Goal: Task Accomplishment & Management: Manage account settings

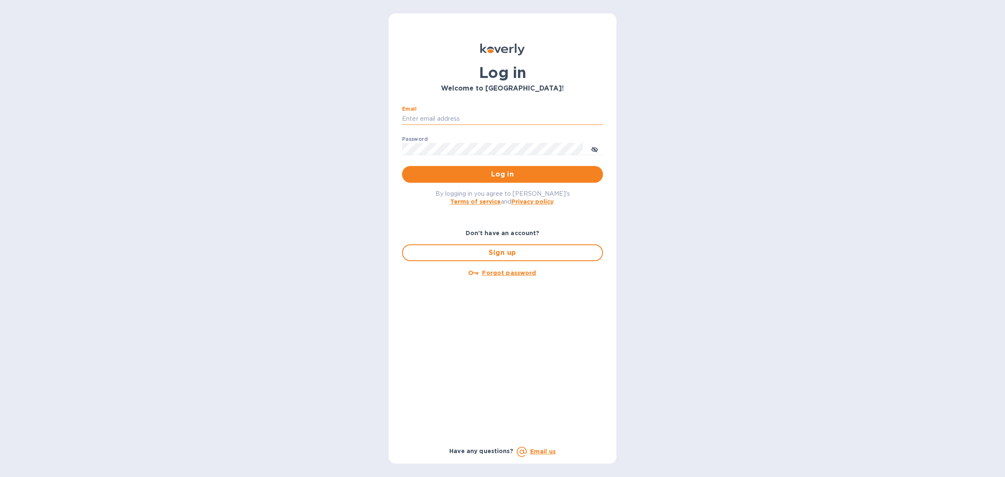
click at [449, 124] on input "Email" at bounding box center [502, 119] width 201 height 13
type input "mm@sfimport.com"
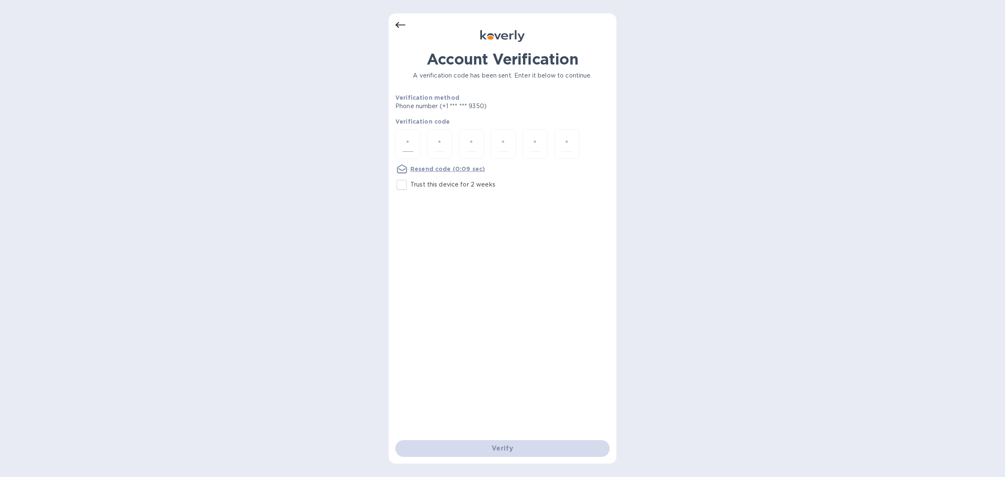
click at [413, 138] on div at bounding box center [407, 144] width 25 height 30
type input "5"
type input "3"
type input "2"
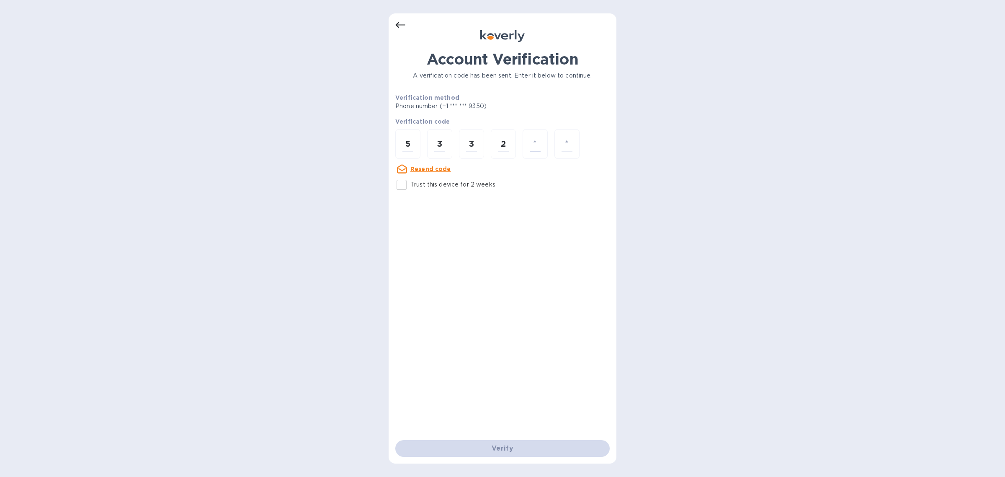
type input "6"
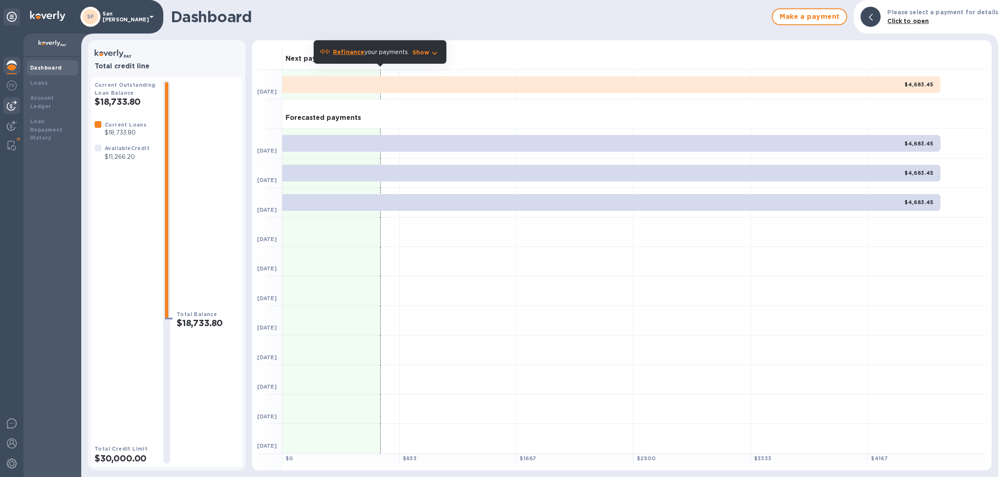
click at [10, 107] on img at bounding box center [12, 106] width 10 height 10
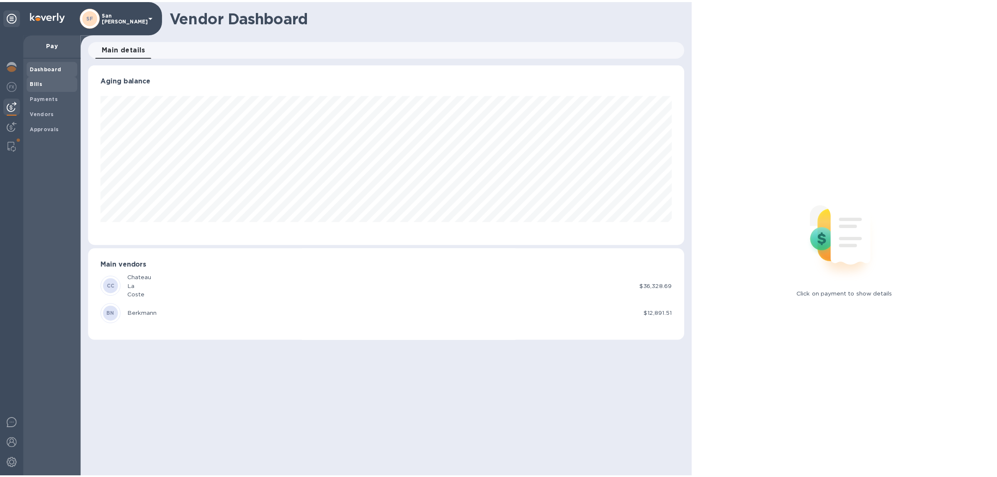
scroll to position [181, 601]
click at [42, 79] on span "Bills" at bounding box center [52, 83] width 44 height 8
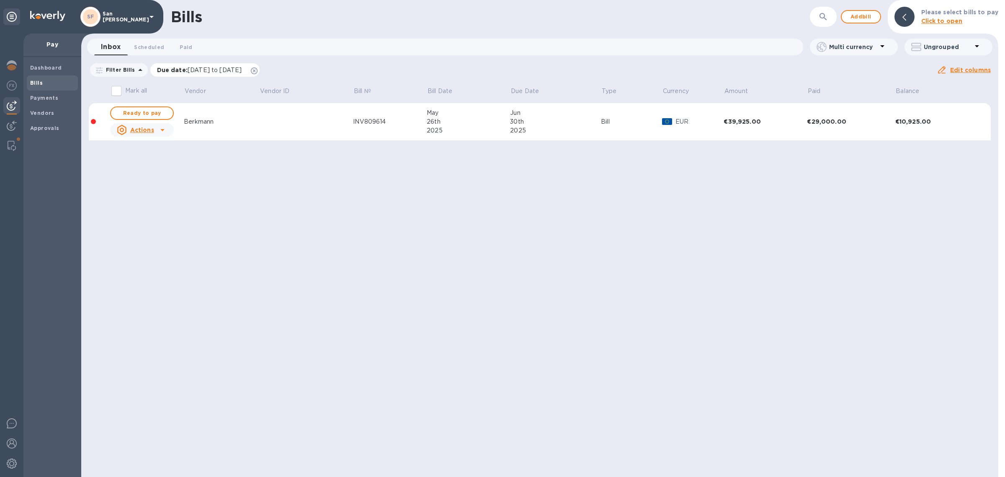
click at [258, 72] on icon at bounding box center [254, 70] width 7 height 7
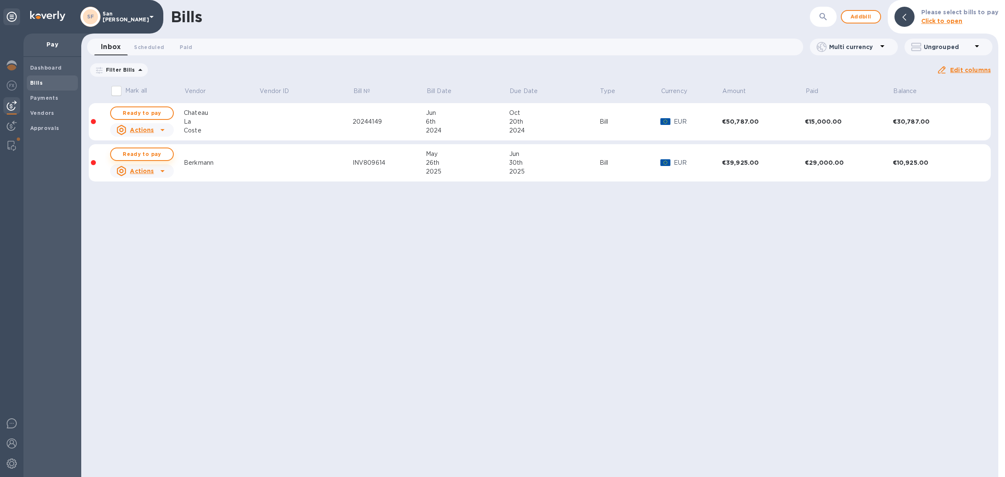
click at [158, 153] on span "Ready to pay" at bounding box center [142, 154] width 49 height 10
click at [164, 172] on icon at bounding box center [162, 171] width 10 height 10
click at [131, 153] on div at bounding box center [502, 238] width 1005 height 477
click at [130, 154] on span "Ready to pay" at bounding box center [142, 154] width 49 height 10
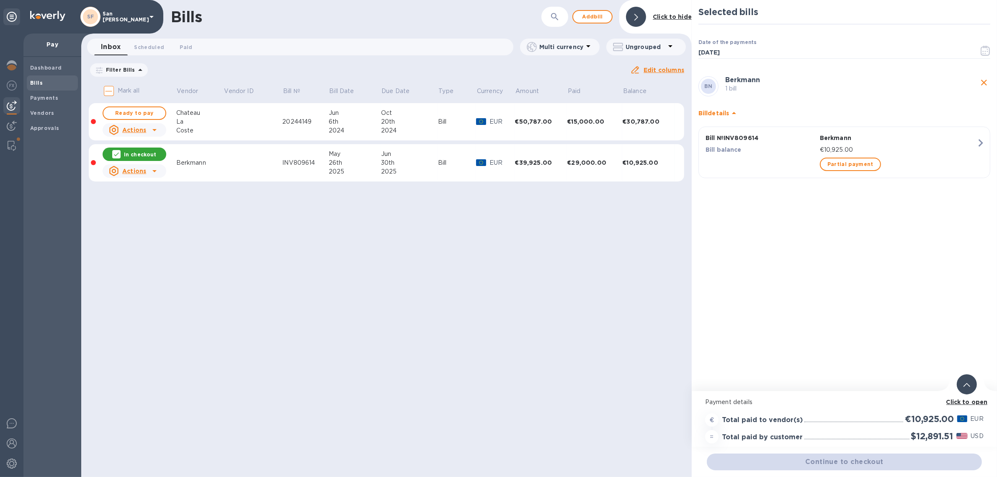
scroll to position [7, 0]
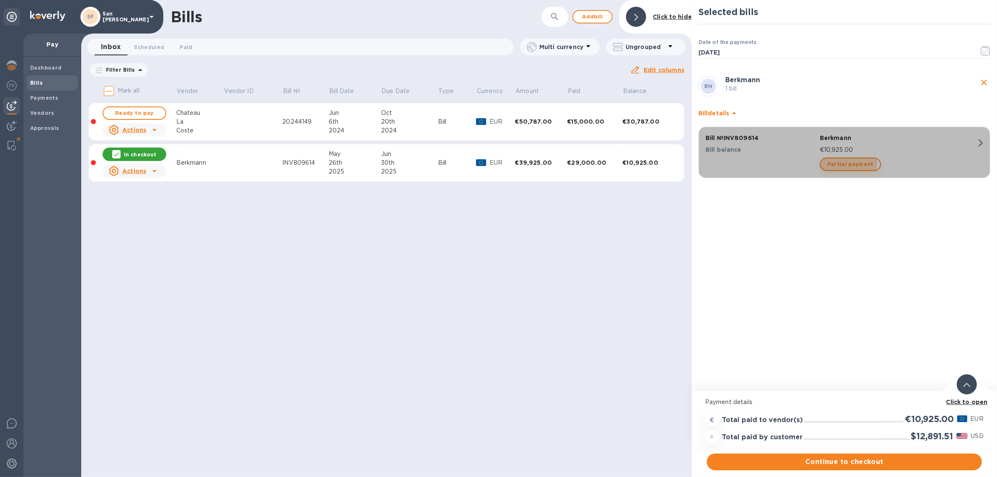
click at [836, 159] on span "Partial payment" at bounding box center [851, 164] width 46 height 10
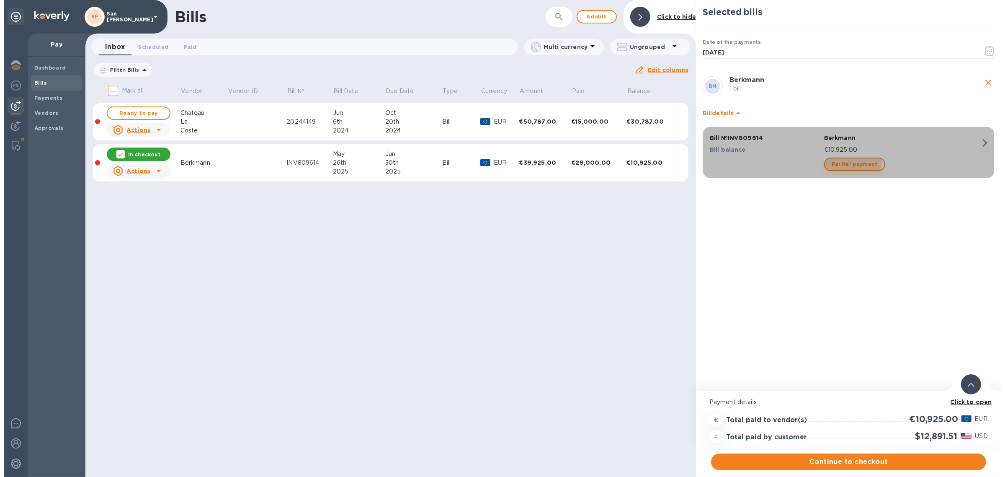
scroll to position [0, 0]
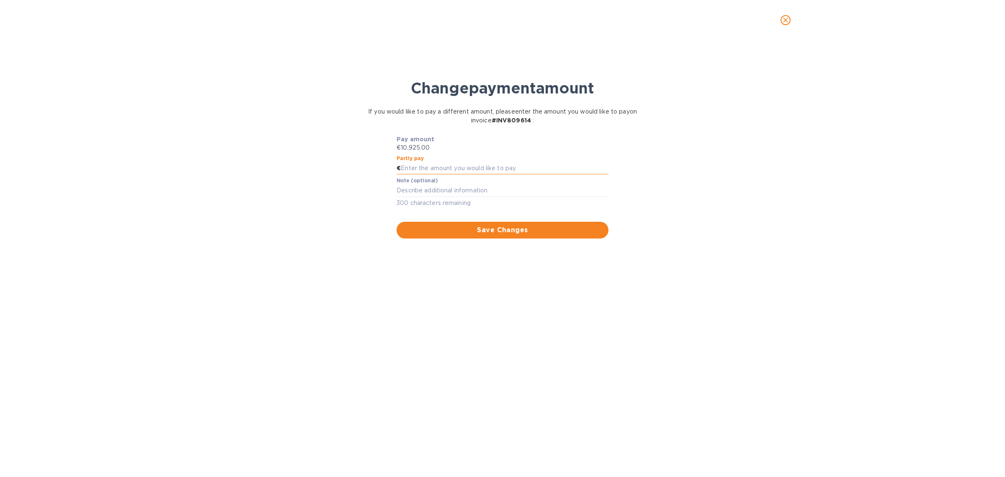
click at [451, 163] on input "text" at bounding box center [505, 168] width 208 height 13
type input "8,000"
click at [449, 184] on div "x" at bounding box center [503, 190] width 212 height 13
click at [511, 229] on span "Save Changes" at bounding box center [502, 230] width 199 height 10
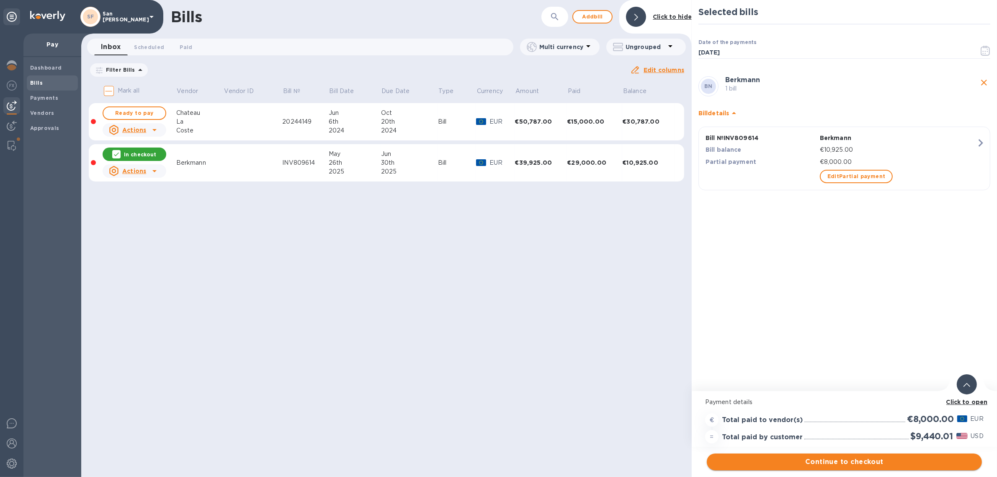
click at [861, 461] on span "Continue to checkout" at bounding box center [845, 461] width 262 height 10
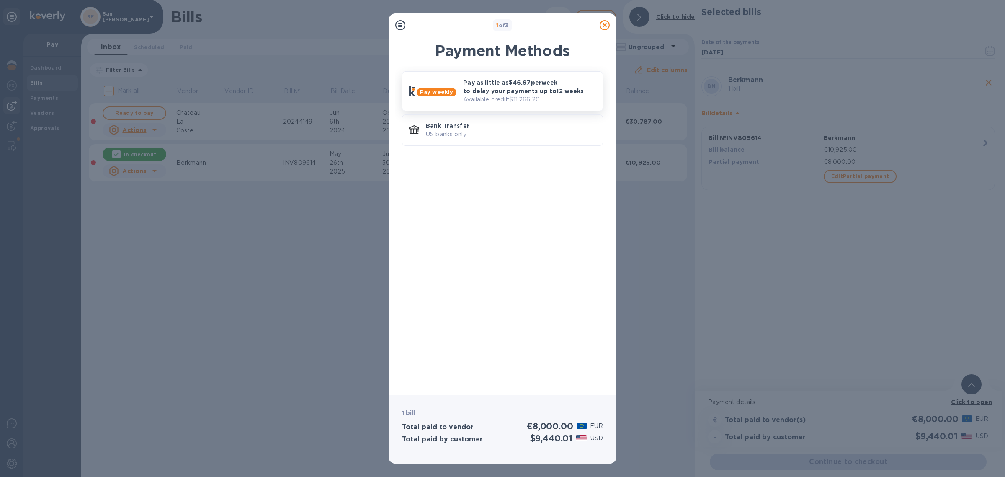
click at [522, 92] on p "Pay as little as $46.97 per week to delay your payments up to 12 weeks" at bounding box center [529, 86] width 133 height 17
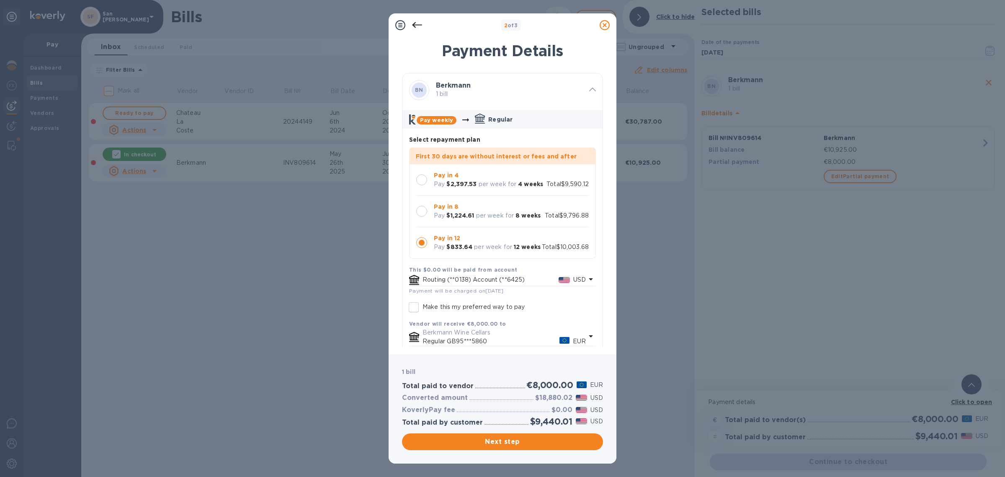
scroll to position [24, 0]
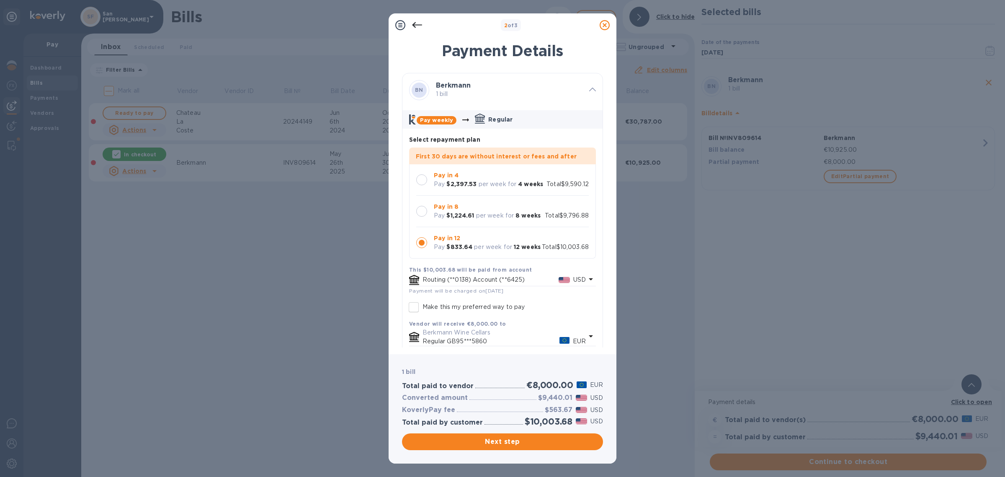
click at [606, 26] on icon at bounding box center [605, 25] width 10 height 10
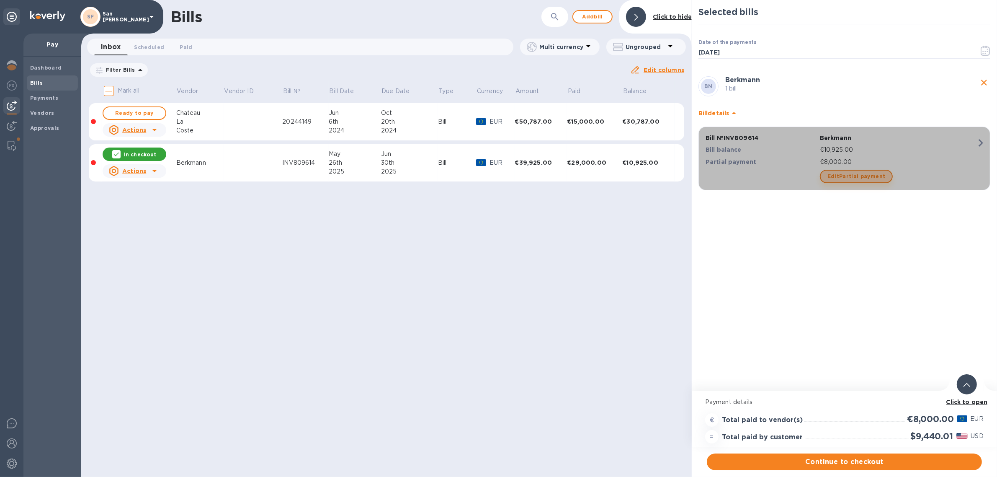
click at [858, 175] on span "Edit Partial payment" at bounding box center [857, 176] width 58 height 10
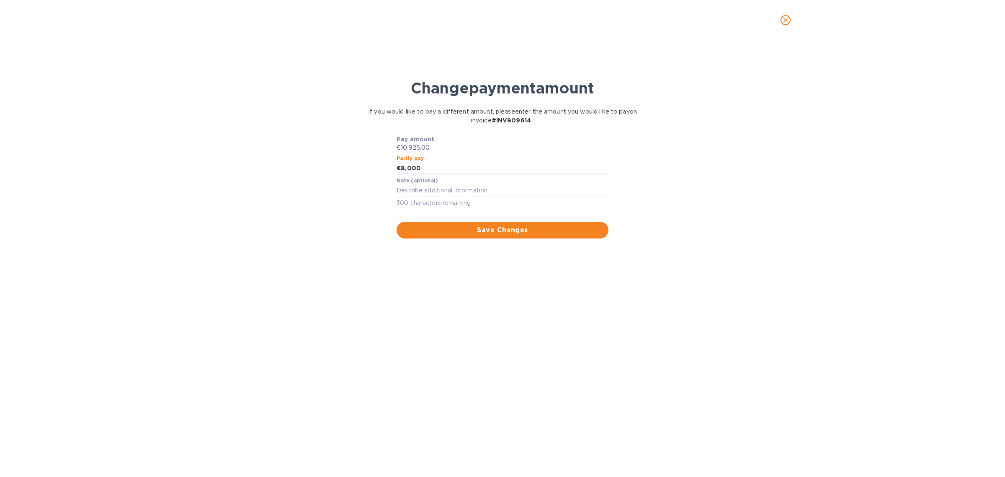
drag, startPoint x: 417, startPoint y: 170, endPoint x: 376, endPoint y: 165, distance: 41.4
click at [376, 165] on div "Pay amount €10,925.00 Partly pay € 8,000 Note (optional) x 300 characters remai…" at bounding box center [503, 186] width 318 height 103
type input "9,000"
click at [511, 233] on span "Save Changes" at bounding box center [502, 230] width 199 height 10
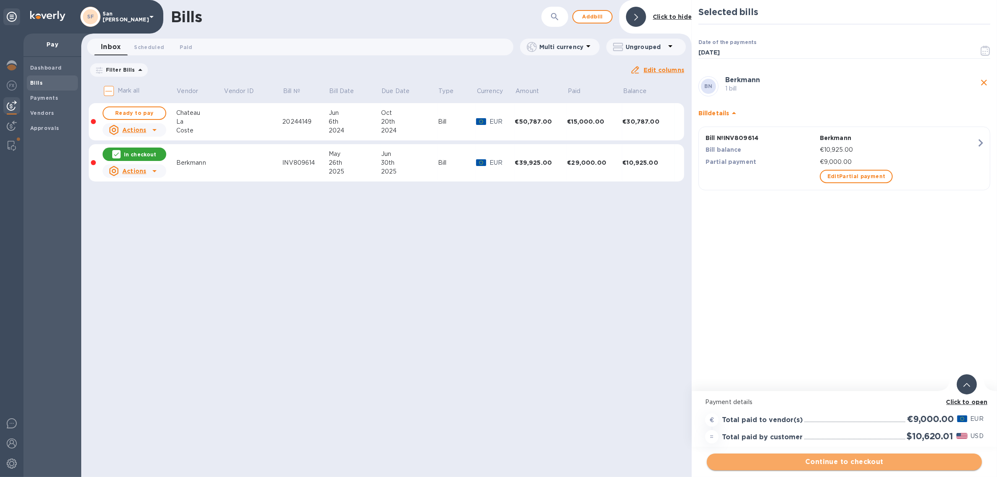
click at [859, 466] on span "Continue to checkout" at bounding box center [845, 461] width 262 height 10
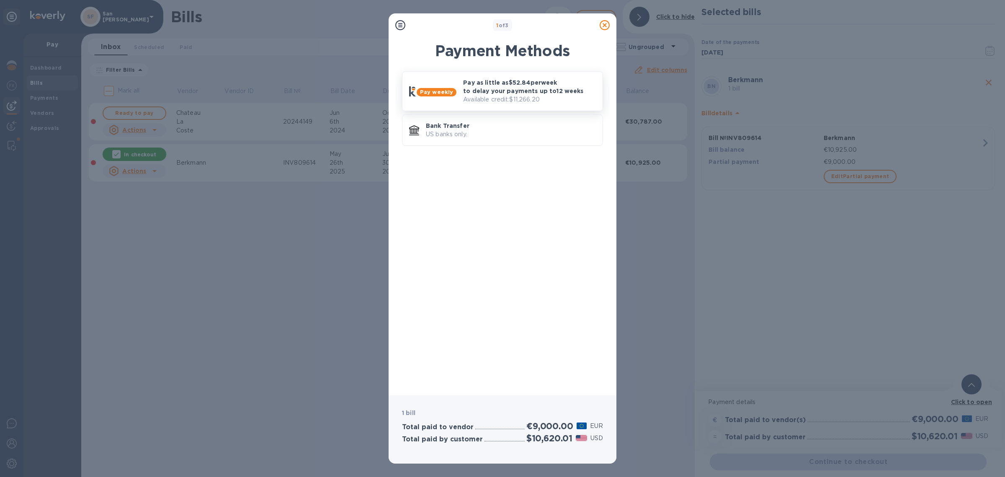
click at [512, 77] on div "Pay as little as $52.84 per week to delay your payments up to 12 weeks Availabl…" at bounding box center [529, 91] width 139 height 32
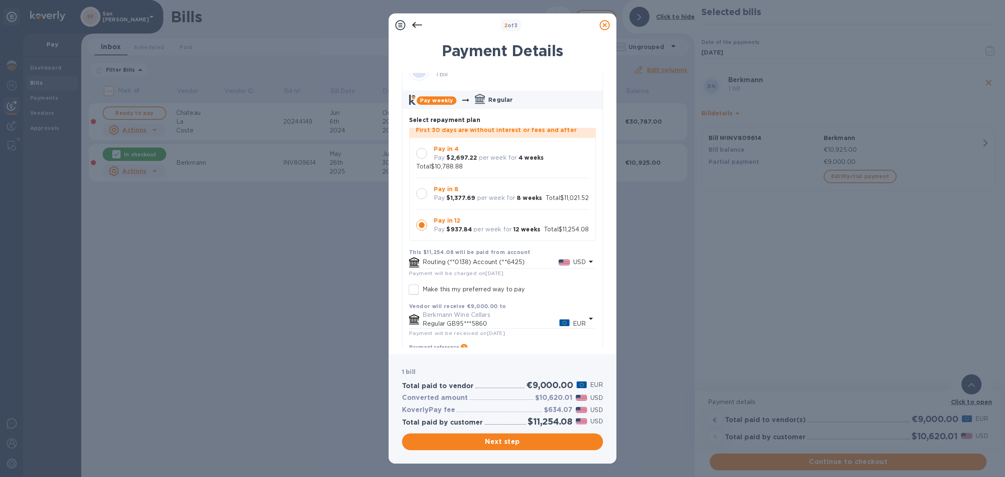
scroll to position [52, 0]
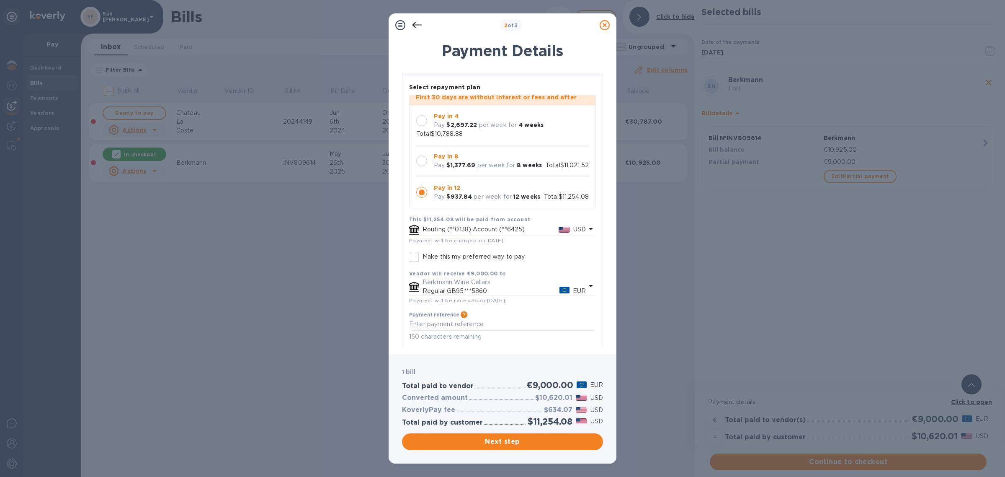
click at [480, 161] on p "per week for" at bounding box center [496, 165] width 38 height 9
click at [480, 124] on p "per week for" at bounding box center [498, 125] width 38 height 9
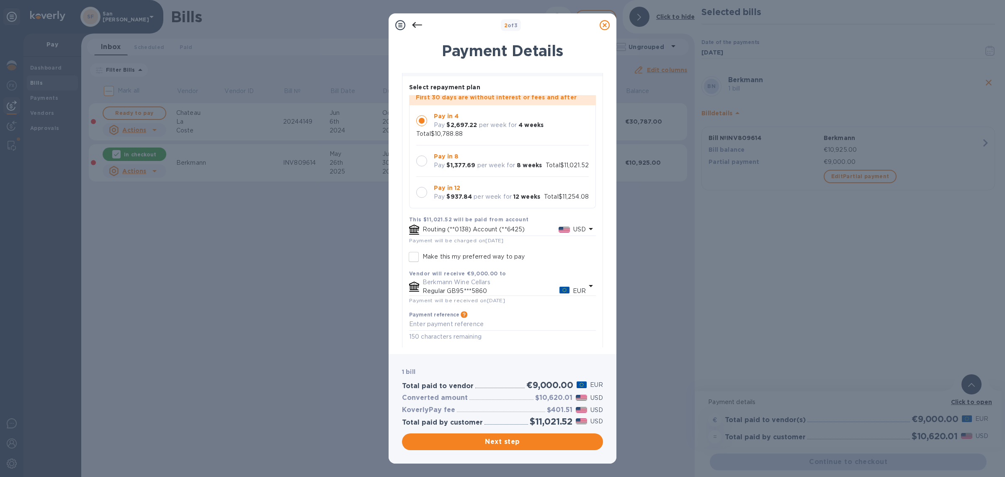
scroll to position [0, 0]
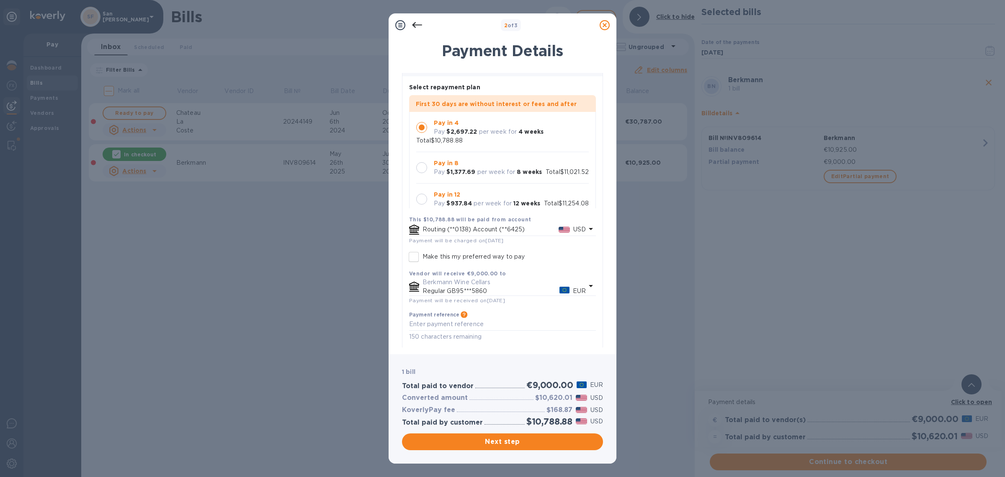
click at [490, 165] on p "Pay in 8" at bounding box center [488, 163] width 108 height 9
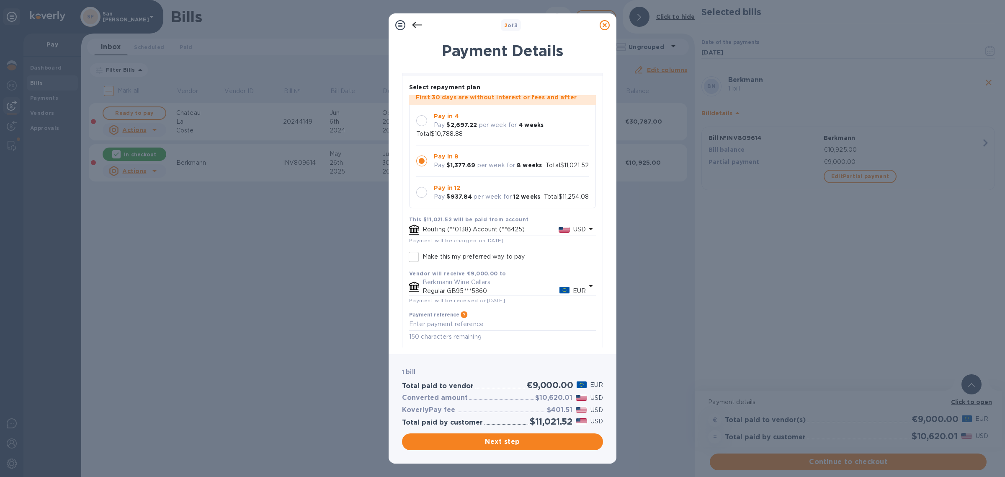
scroll to position [24, 0]
click at [603, 25] on icon at bounding box center [605, 25] width 10 height 10
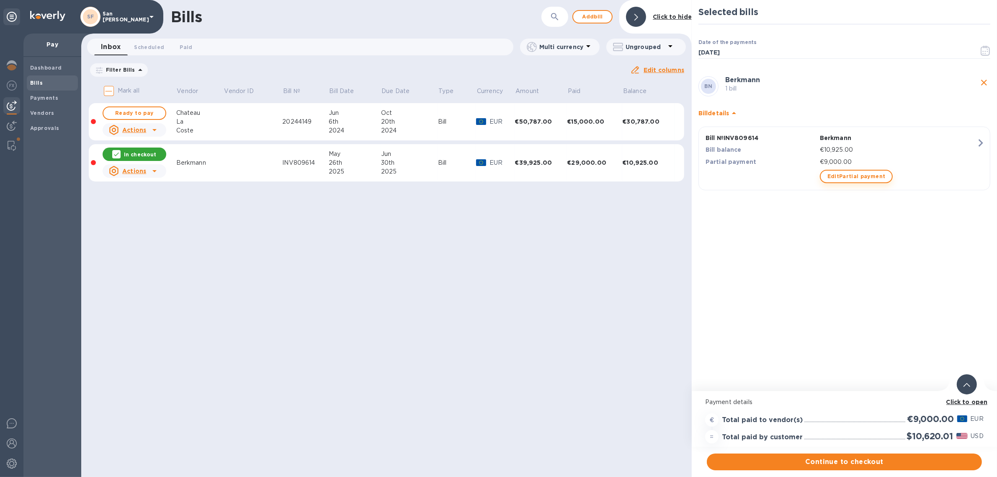
click at [840, 178] on span "Edit Partial payment" at bounding box center [857, 176] width 58 height 10
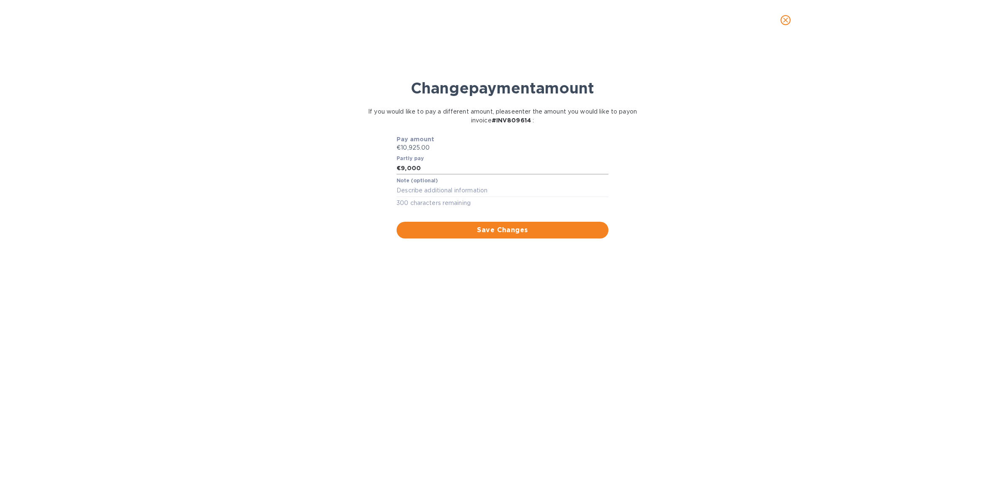
click at [407, 167] on input "9,000" at bounding box center [505, 168] width 208 height 13
click at [410, 168] on input "9,000" at bounding box center [505, 168] width 208 height 13
type input "9,500"
click at [512, 232] on span "Save Changes" at bounding box center [502, 230] width 199 height 10
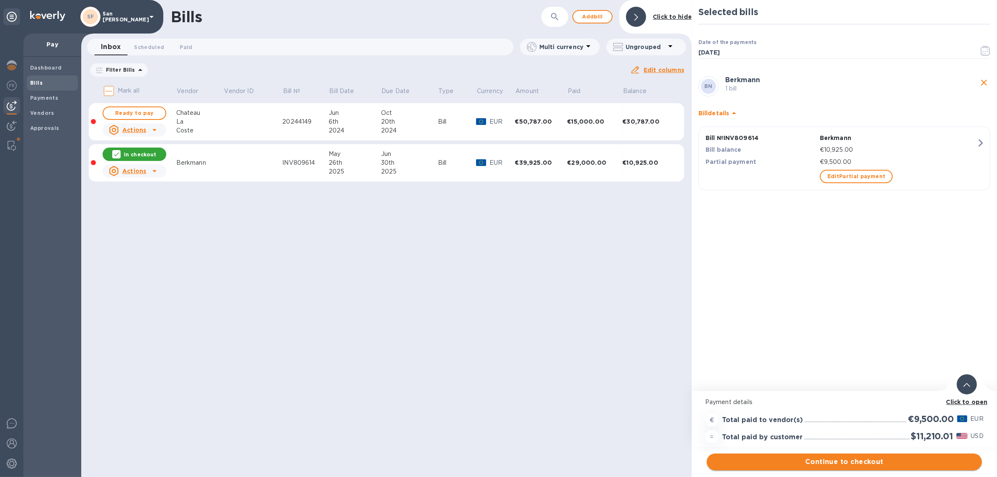
click at [848, 460] on span "Continue to checkout" at bounding box center [845, 461] width 262 height 10
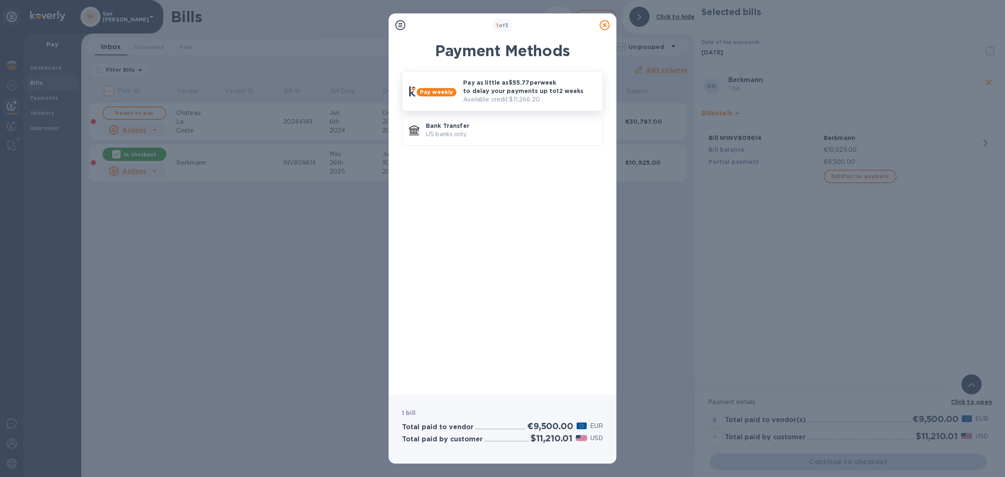
click at [508, 95] on p "Available credit: $11,266.20" at bounding box center [529, 99] width 133 height 9
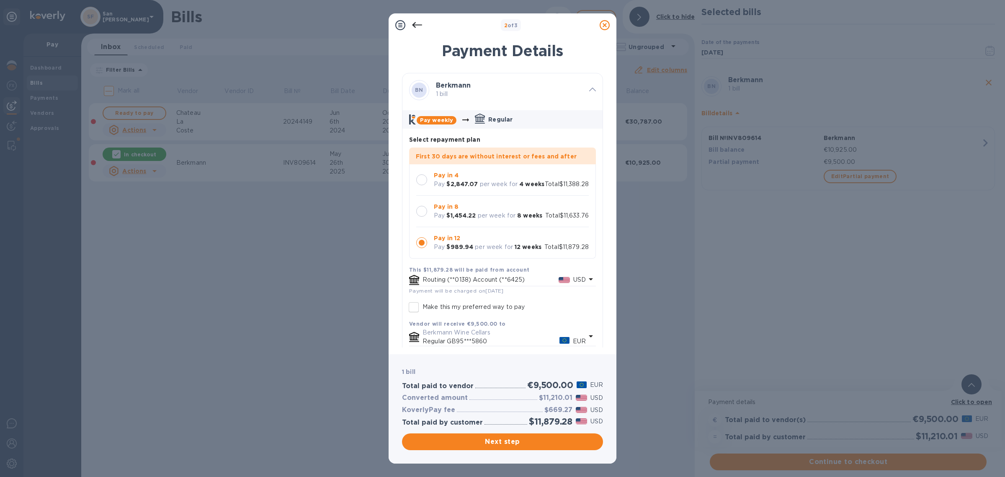
click at [462, 202] on p "Pay in 8" at bounding box center [488, 206] width 108 height 9
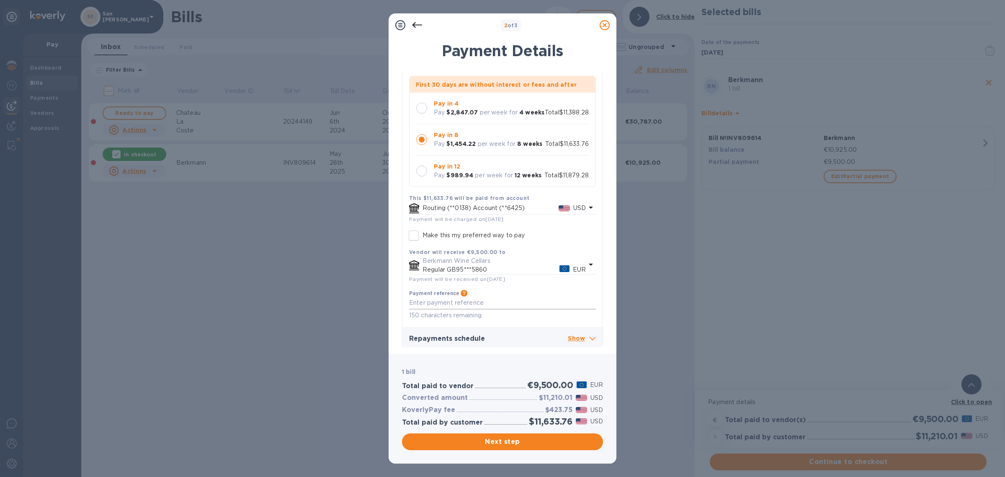
scroll to position [77, 0]
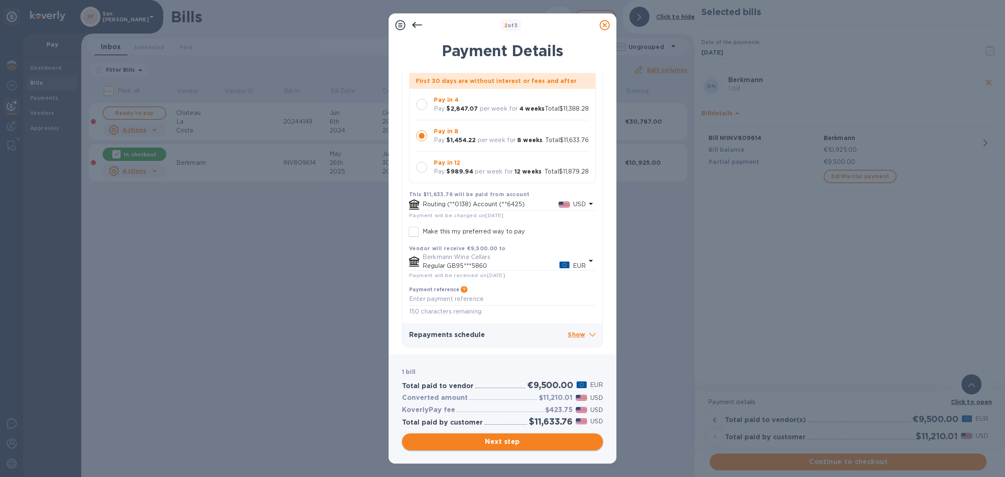
click at [499, 443] on span "Next step" at bounding box center [503, 441] width 188 height 10
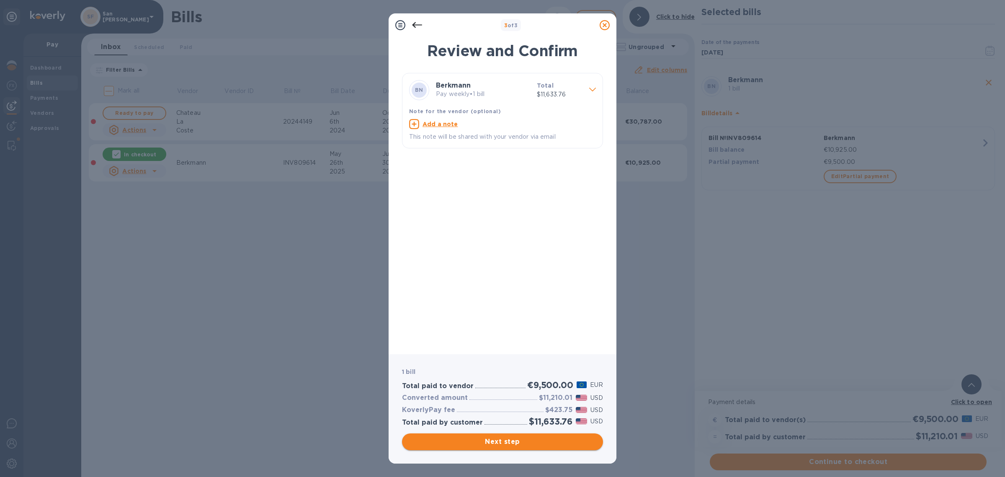
click at [516, 443] on span "Next step" at bounding box center [503, 441] width 188 height 10
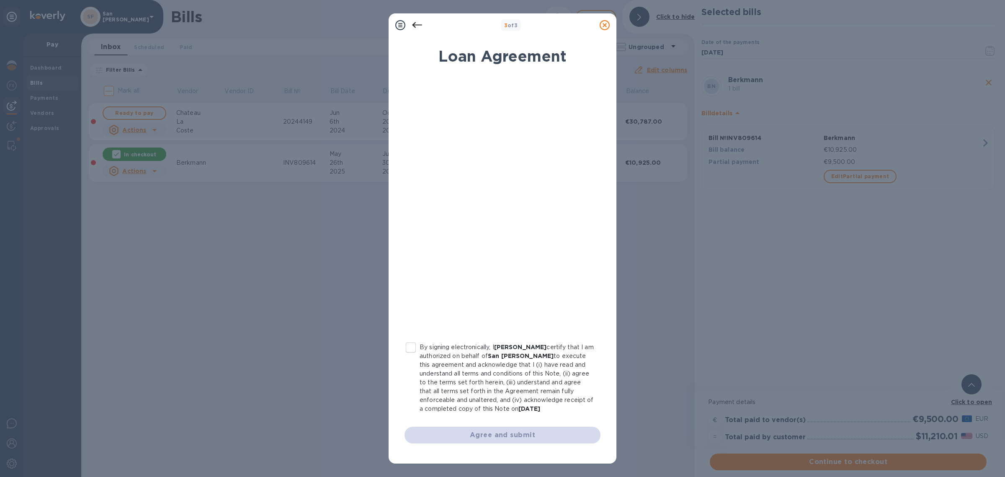
click at [411, 348] on input "By signing electronically, I [PERSON_NAME] certify that I am authorized on beha…" at bounding box center [411, 347] width 18 height 18
checkbox input "true"
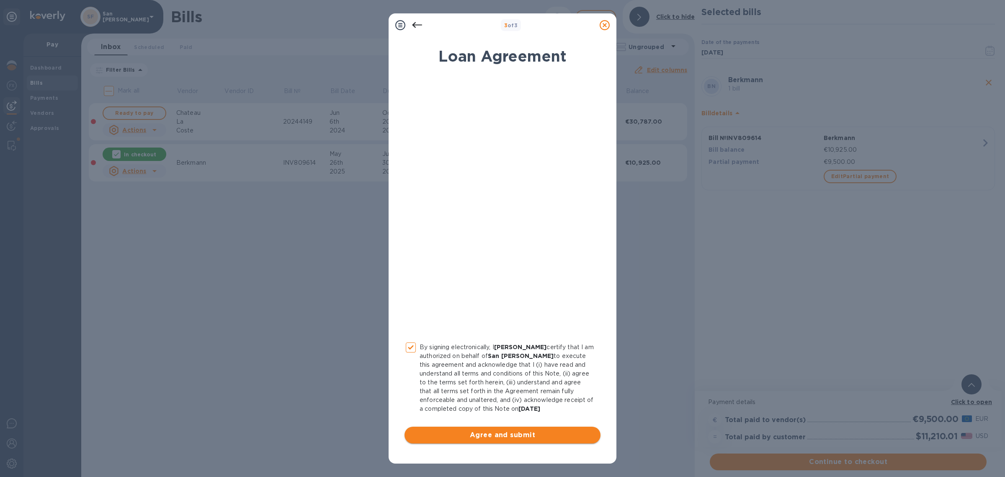
click at [482, 439] on span "Agree and submit" at bounding box center [502, 435] width 183 height 10
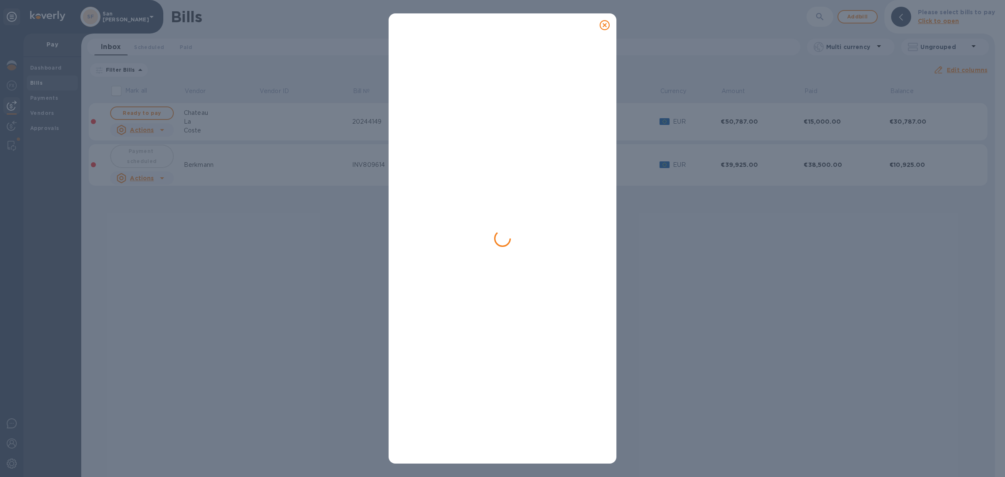
checkbox input "false"
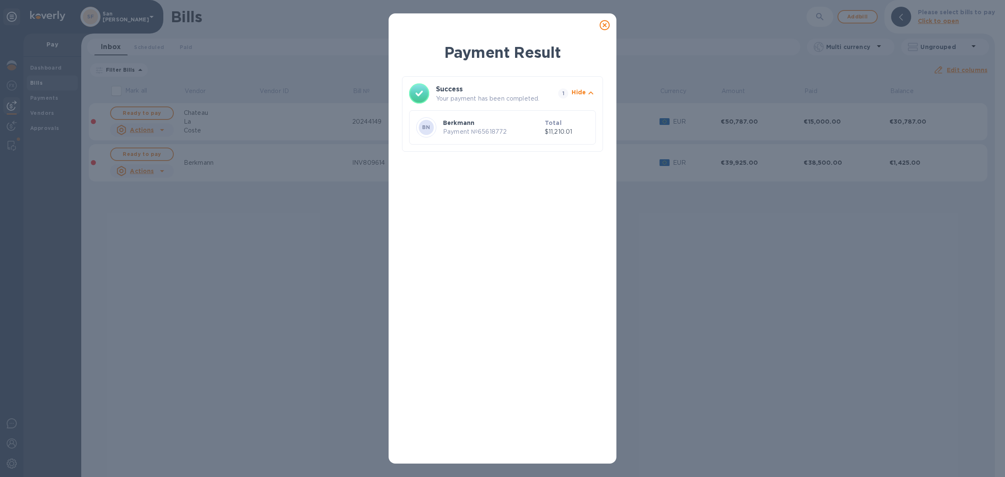
click at [604, 22] on icon at bounding box center [605, 25] width 10 height 10
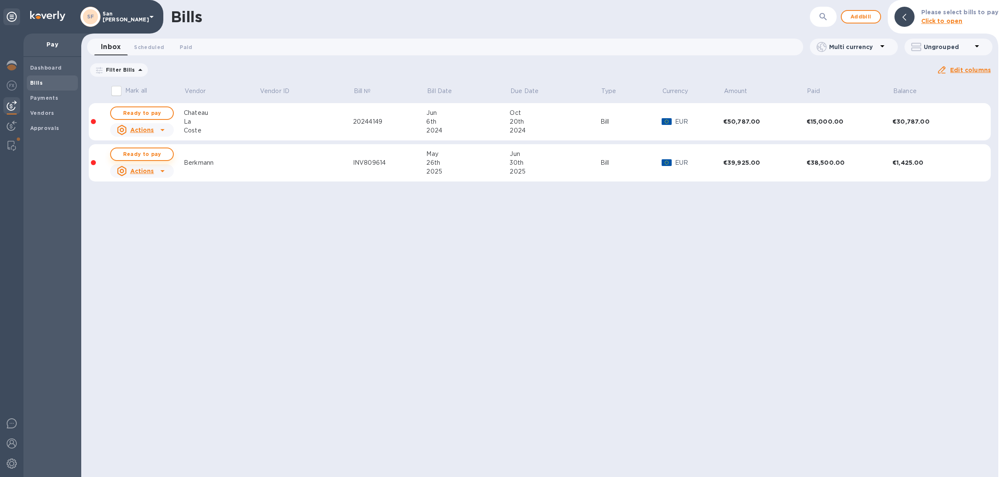
click at [152, 150] on span "Ready to pay" at bounding box center [142, 154] width 49 height 10
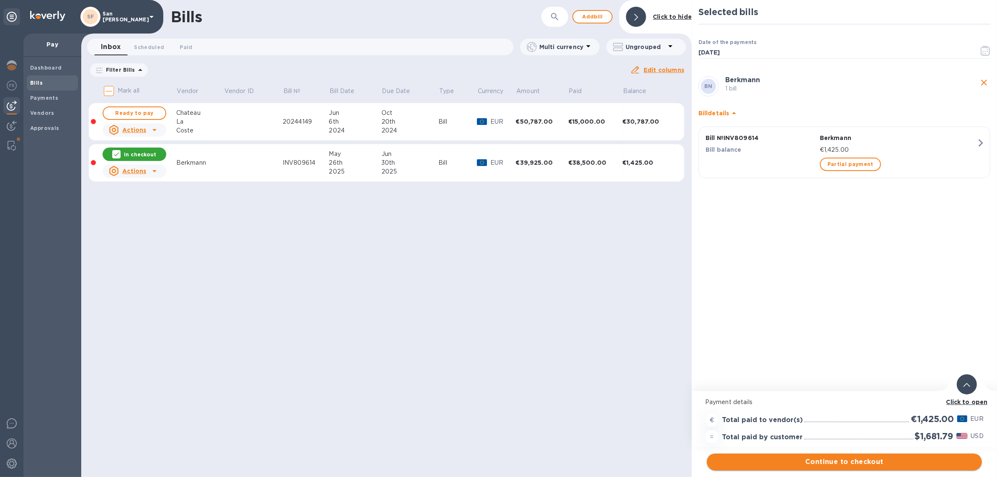
click at [872, 462] on span "Continue to checkout" at bounding box center [845, 461] width 262 height 10
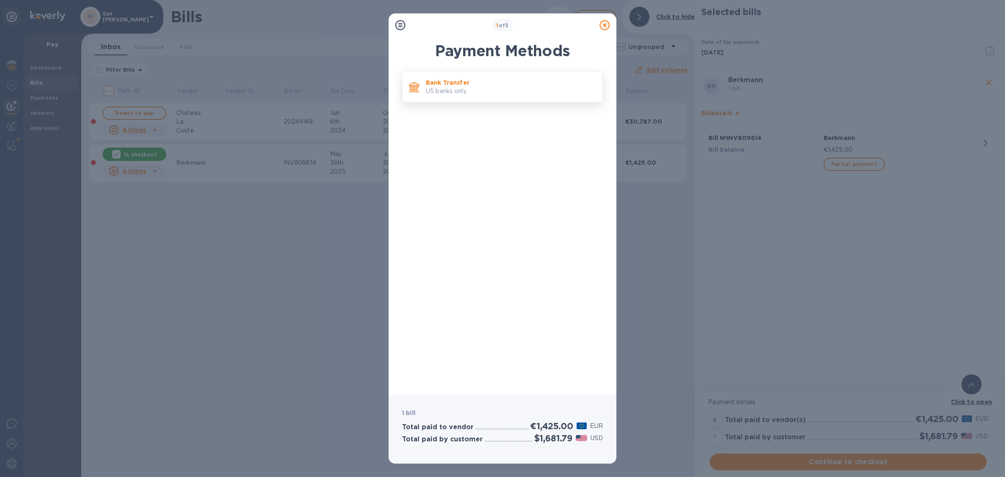
click at [467, 93] on p "US banks only." at bounding box center [511, 91] width 170 height 9
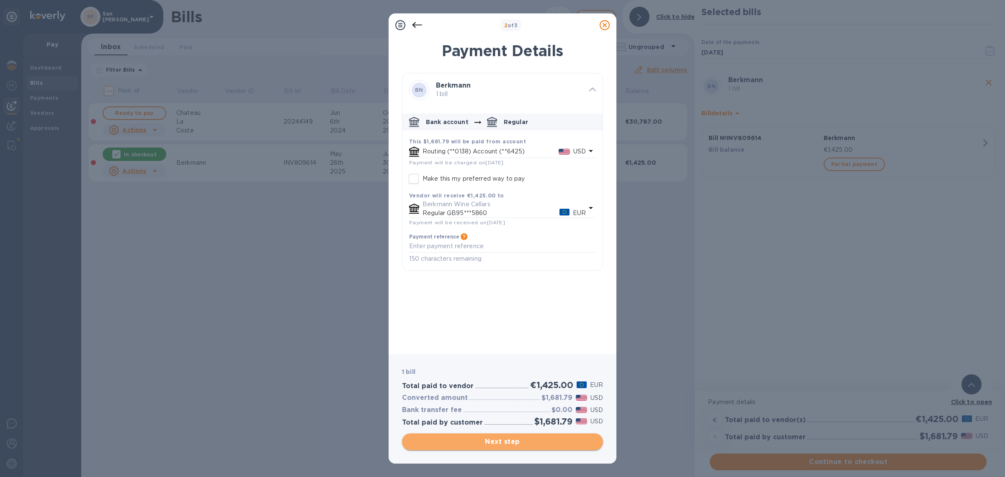
click at [482, 442] on span "Next step" at bounding box center [503, 441] width 188 height 10
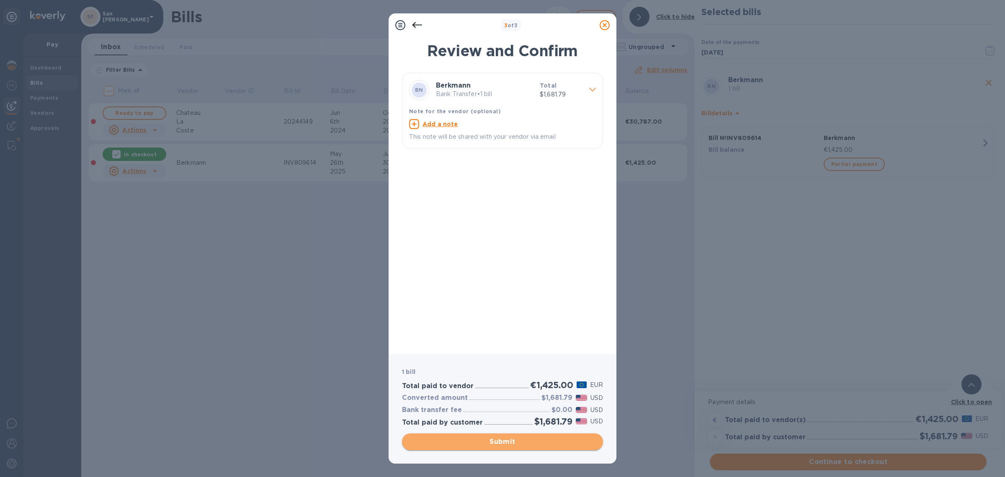
click at [533, 443] on span "Submit" at bounding box center [503, 441] width 188 height 10
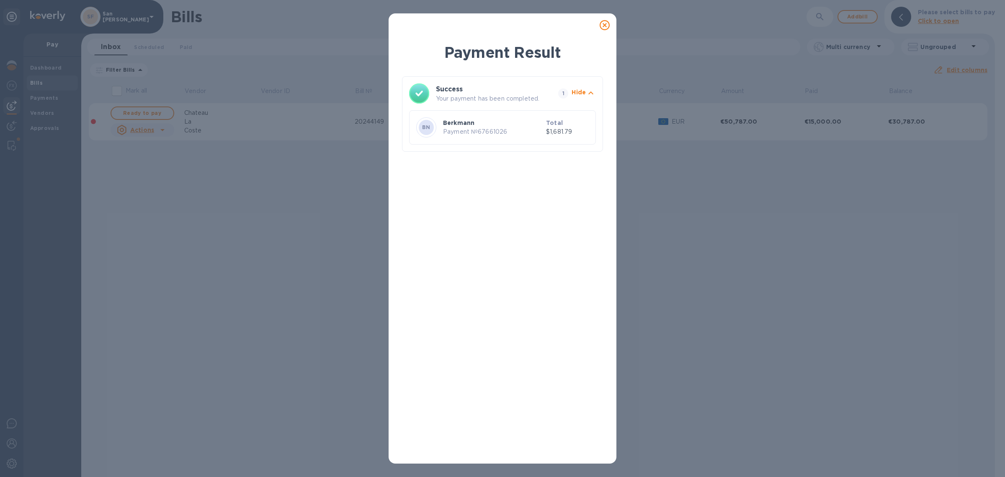
click at [606, 22] on icon at bounding box center [605, 25] width 10 height 10
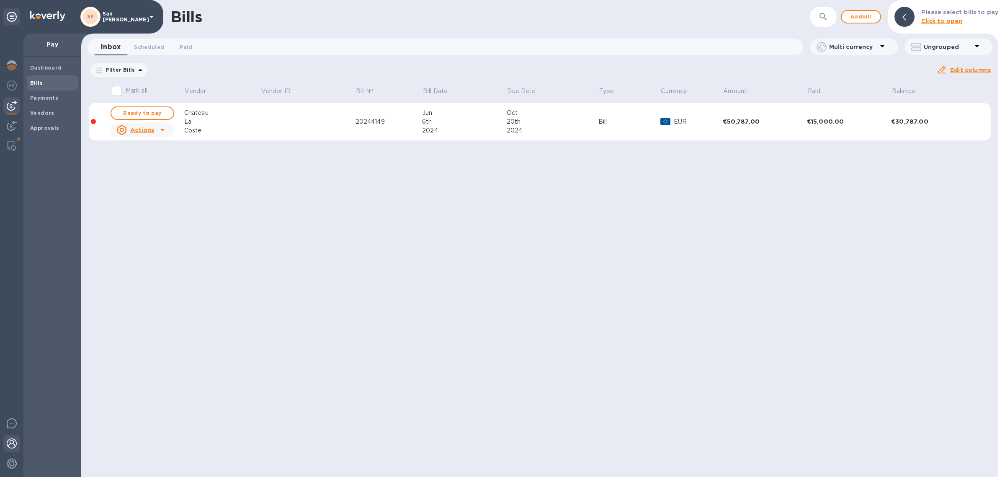
click at [15, 441] on img at bounding box center [12, 443] width 10 height 10
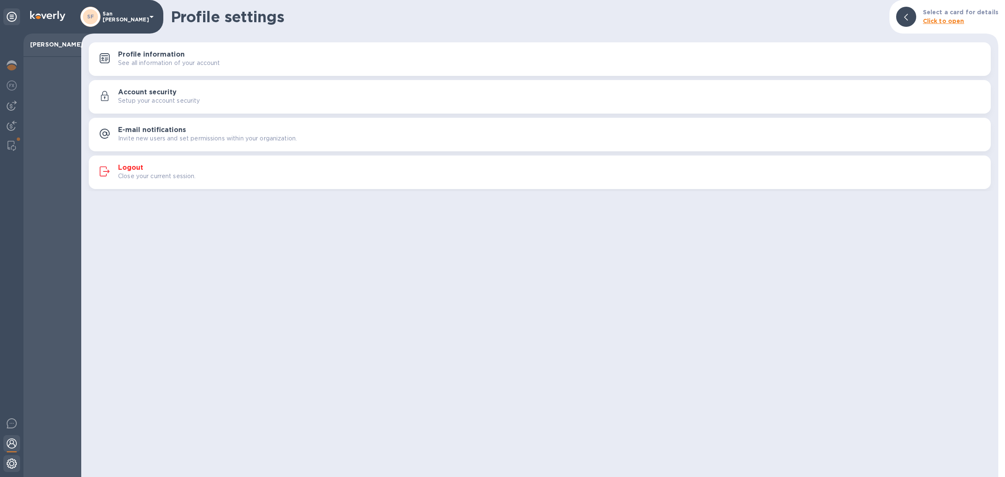
click at [11, 464] on img at bounding box center [12, 463] width 10 height 10
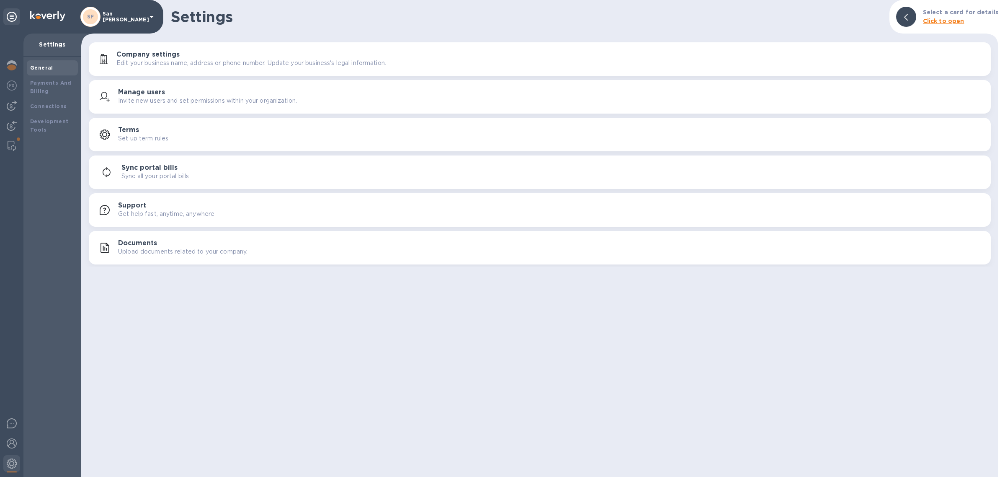
click at [158, 248] on p "Upload documents related to your company." at bounding box center [182, 251] width 129 height 9
